Goal: Complete application form

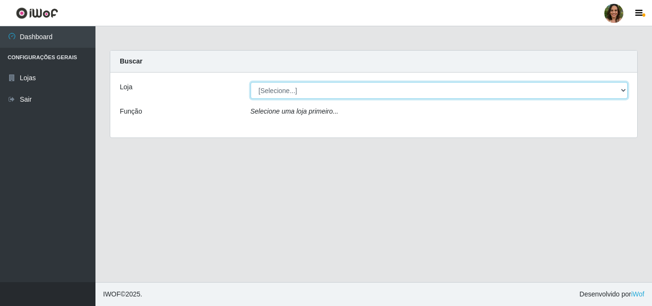
click at [336, 91] on select "[Selecione...] Arcomix Supermercados - [GEOGRAPHIC_DATA]" at bounding box center [440, 90] width 378 height 17
select select "415"
click at [251, 82] on select "[Selecione...] Arcomix Supermercados - [GEOGRAPHIC_DATA]" at bounding box center [440, 90] width 378 height 17
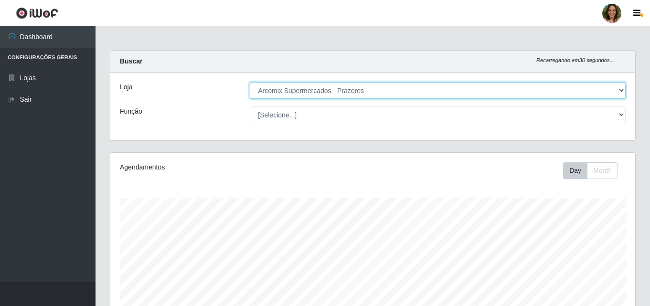
scroll to position [198, 525]
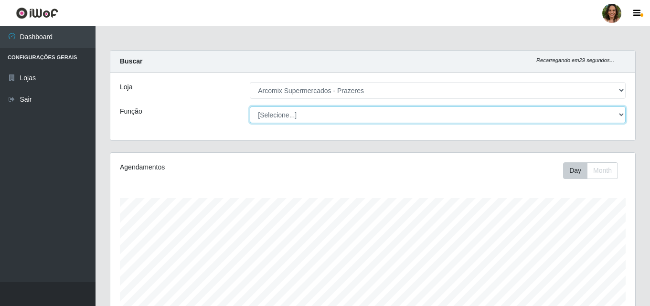
click at [322, 118] on select "[Selecione...] Auxiliar de Depósito Auxiliar de Depósito + Auxiliar de Depósito…" at bounding box center [438, 115] width 376 height 17
click at [342, 115] on select "[Selecione...] Auxiliar de Depósito Auxiliar de Depósito + Auxiliar de Depósito…" at bounding box center [438, 115] width 376 height 17
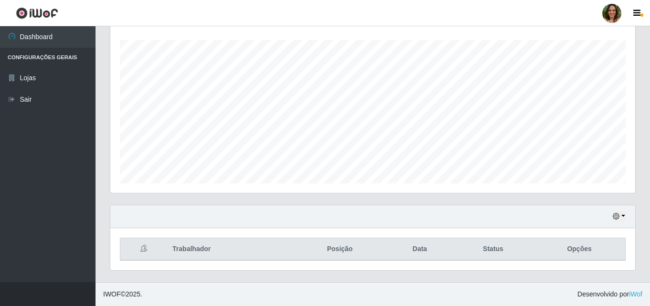
scroll to position [0, 0]
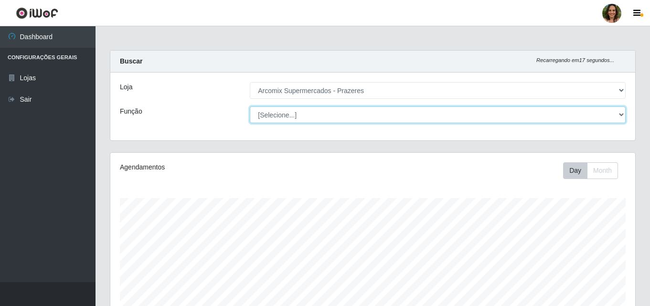
click at [359, 118] on select "[Selecione...] Auxiliar de Depósito Auxiliar de Depósito + Auxiliar de Depósito…" at bounding box center [438, 115] width 376 height 17
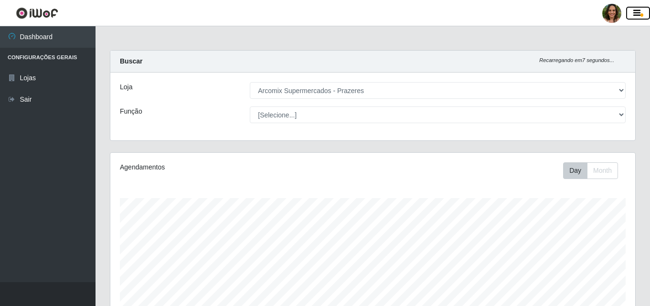
click at [637, 13] on icon "button" at bounding box center [636, 13] width 7 height 9
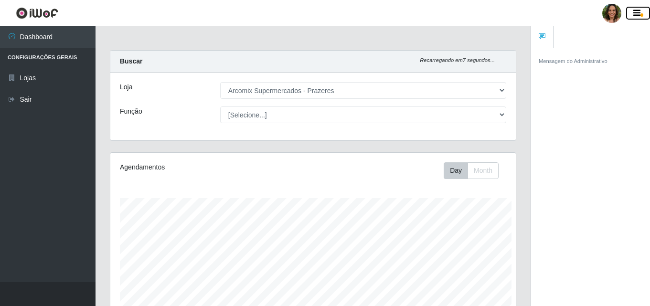
scroll to position [477469, 477261]
click at [637, 13] on icon "button" at bounding box center [636, 13] width 7 height 9
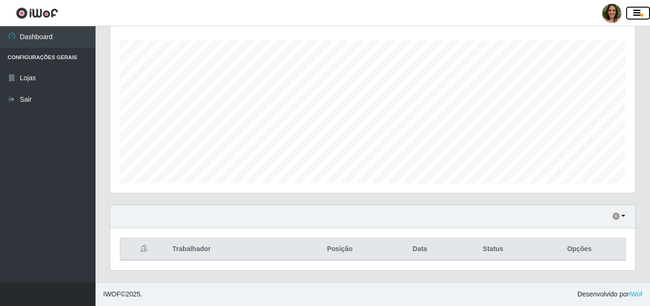
scroll to position [0, 0]
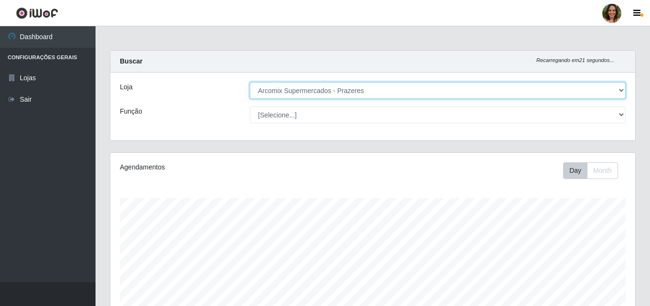
click at [417, 89] on select "[Selecione...] Arcomix Supermercados - [GEOGRAPHIC_DATA]" at bounding box center [438, 90] width 376 height 17
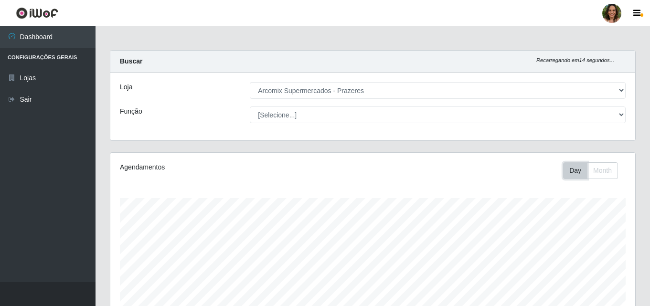
click at [583, 171] on button "Day" at bounding box center [575, 170] width 24 height 17
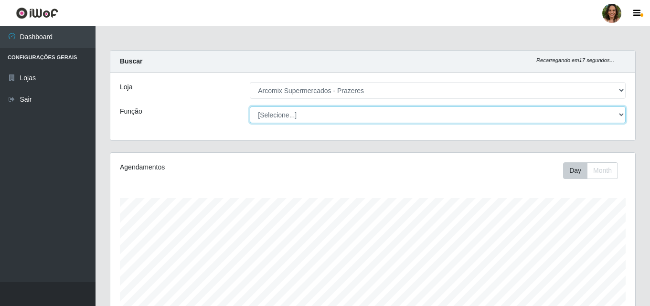
click at [305, 119] on select "[Selecione...] Auxiliar de Depósito Auxiliar de Depósito + Auxiliar de Depósito…" at bounding box center [438, 115] width 376 height 17
